Goal: Task Accomplishment & Management: Use online tool/utility

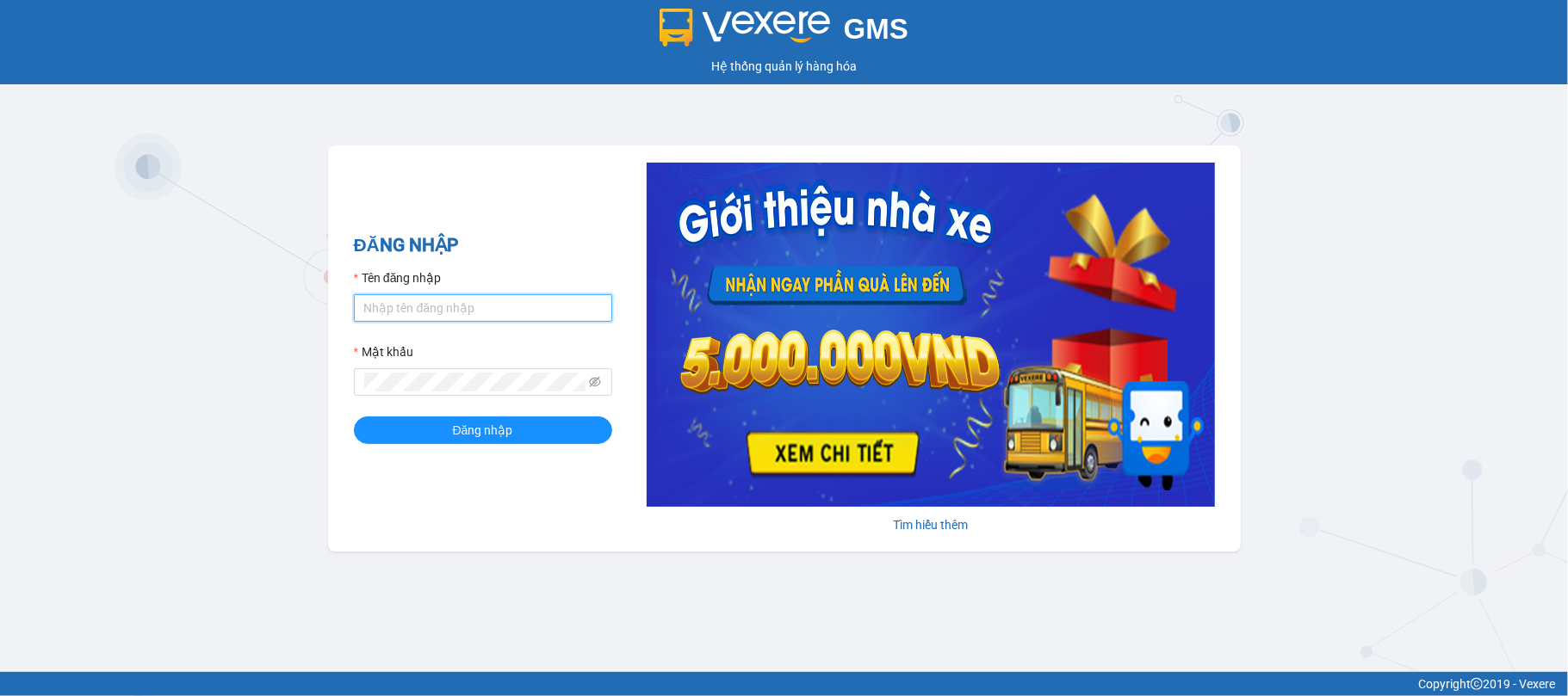
click at [408, 315] on input "Tên đăng nhập" at bounding box center [483, 309] width 259 height 28
type input "kienbinh.minhtam"
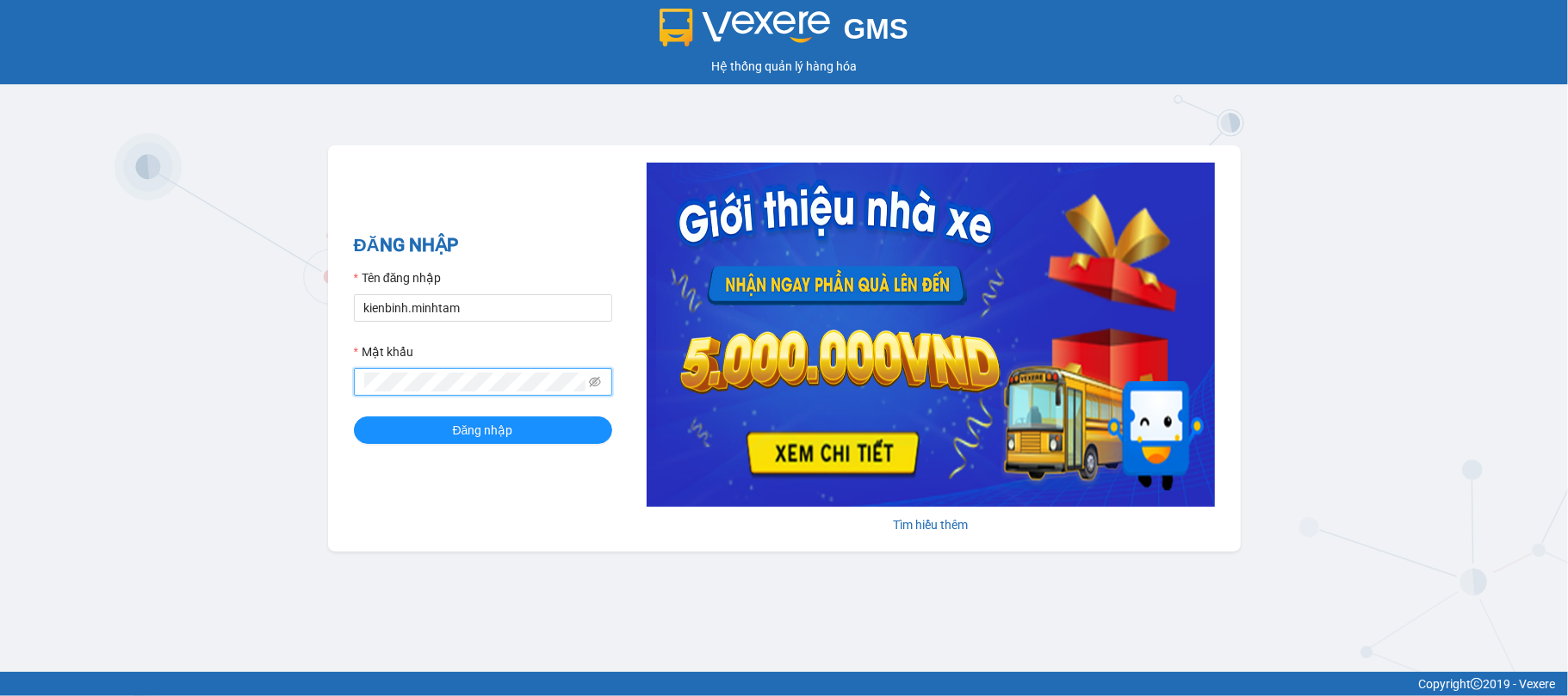
click at [354, 417] on button "Đăng nhập" at bounding box center [483, 431] width 259 height 28
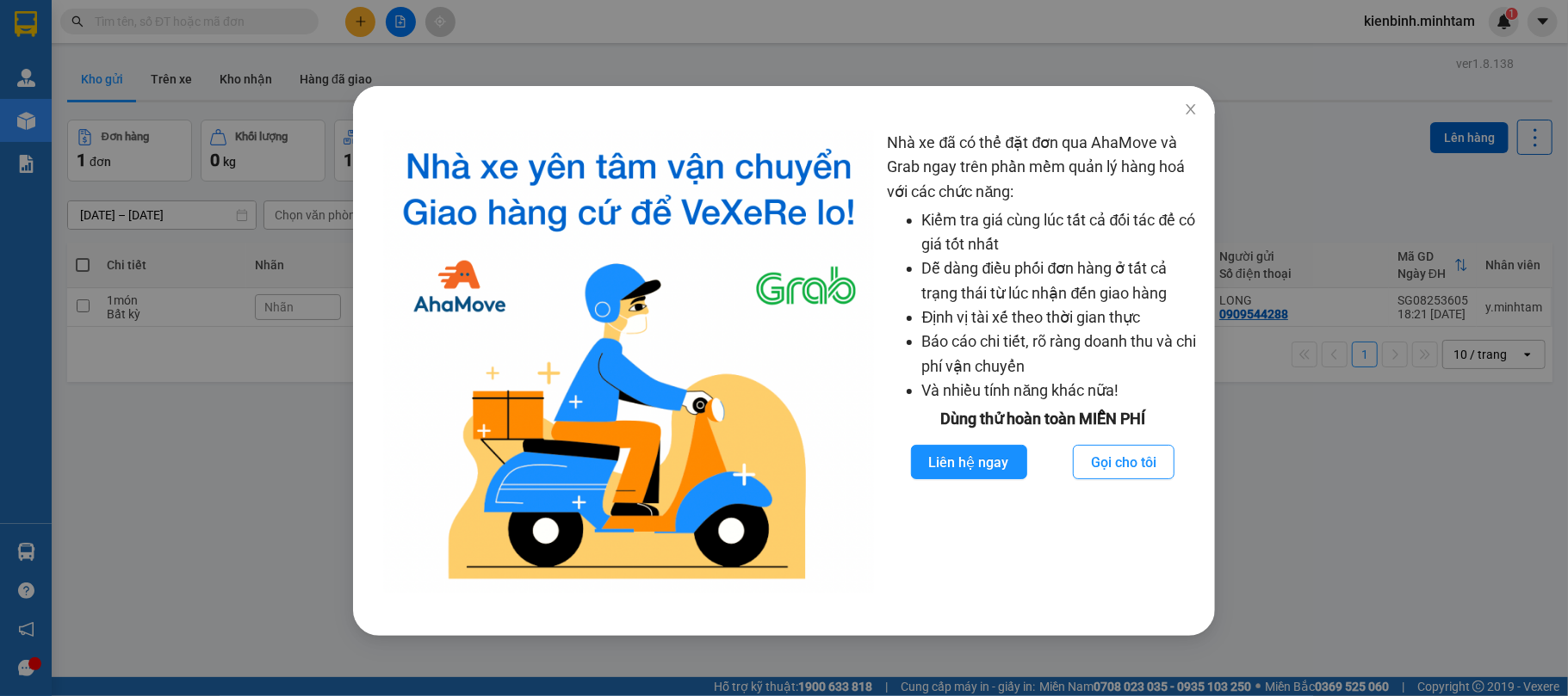
drag, startPoint x: 1330, startPoint y: 641, endPoint x: 1358, endPoint y: 495, distance: 148.7
click at [1334, 625] on div "Nhà xe đã có thể đặt đơn qua AhaMove và Grab ngay trên phần mềm quản lý hàng ho…" at bounding box center [784, 348] width 1568 height 696
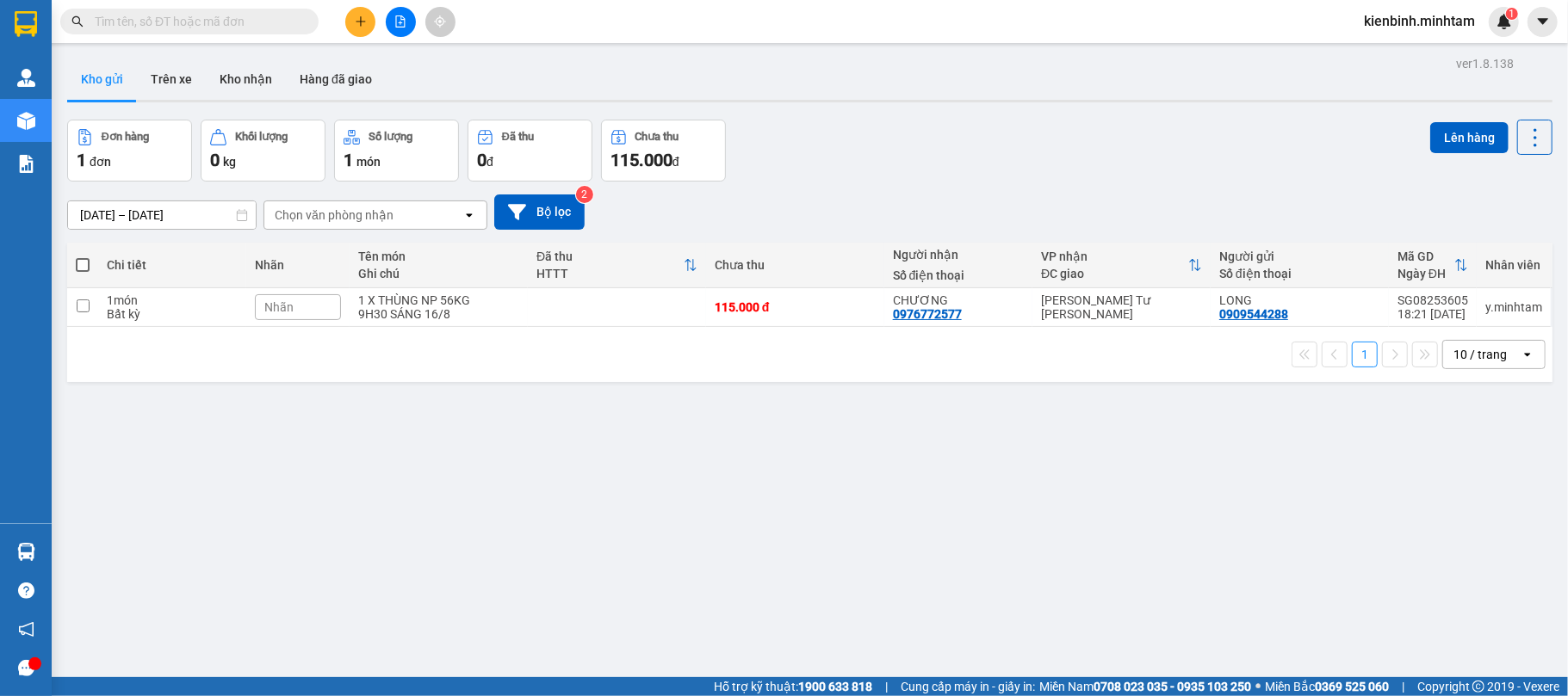
click at [1521, 364] on div "open" at bounding box center [1533, 355] width 25 height 28
click at [1457, 541] on span "100 / trang" at bounding box center [1469, 549] width 62 height 18
